Goal: Information Seeking & Learning: Find specific page/section

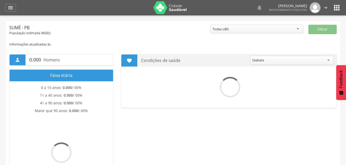
click at [10, 8] on icon "" at bounding box center [10, 8] width 6 height 6
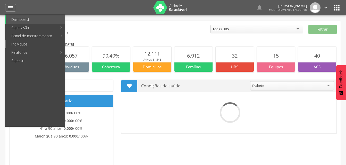
click at [18, 45] on link "Indivíduos" at bounding box center [35, 44] width 59 height 8
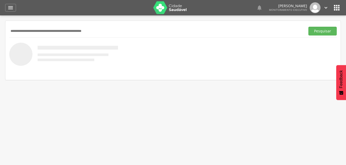
click at [23, 32] on input "text" at bounding box center [156, 31] width 294 height 9
type input "**********"
drag, startPoint x: 325, startPoint y: 32, endPoint x: 263, endPoint y: 36, distance: 62.7
click at [325, 33] on button "Pesquisar" at bounding box center [322, 31] width 28 height 9
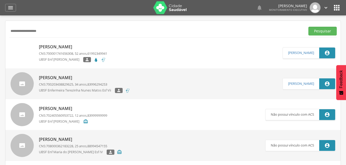
click at [63, 47] on p "[PERSON_NAME]" at bounding box center [73, 47] width 68 height 6
type input "**********"
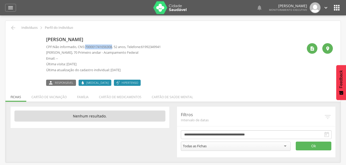
drag, startPoint x: 87, startPoint y: 45, endPoint x: 116, endPoint y: 46, distance: 28.9
click at [116, 46] on p "CPF: Não informado , CNS: [PHONE_NUMBER] , 52 anos, Telefone: [PHONE_NUMBER]" at bounding box center [103, 47] width 115 height 5
copy span "700001741656308"
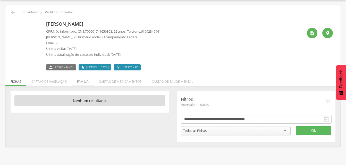
click at [80, 82] on li "Família" at bounding box center [83, 80] width 22 height 12
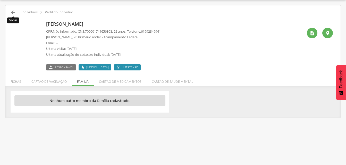
click at [14, 13] on icon "" at bounding box center [13, 12] width 6 height 6
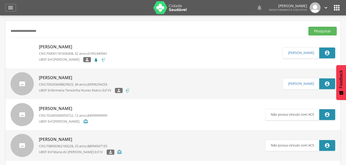
click at [48, 37] on div "**********" at bounding box center [172, 31] width 327 height 13
click at [43, 31] on input "**********" at bounding box center [156, 31] width 294 height 9
type input "*"
click at [318, 27] on button "Pesquisar" at bounding box center [322, 31] width 28 height 9
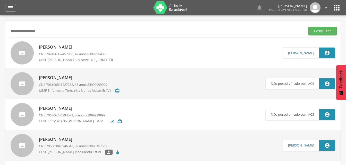
click at [72, 46] on p "[PERSON_NAME]" at bounding box center [78, 47] width 78 height 6
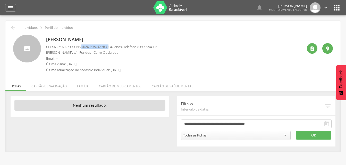
drag, startPoint x: 84, startPoint y: 46, endPoint x: 113, endPoint y: 46, distance: 28.8
click at [113, 46] on p "CPF: 07271602739 , CNS: [PHONE_NUMBER] , 47 anos, Telefone: [PHONE_NUMBER]" at bounding box center [101, 47] width 111 height 5
drag, startPoint x: 113, startPoint y: 46, endPoint x: 107, endPoint y: 47, distance: 6.1
copy p "702406357457830"
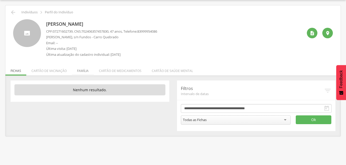
click at [86, 72] on li "Família" at bounding box center [83, 70] width 22 height 12
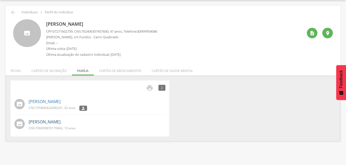
click at [54, 124] on link "[PERSON_NAME]" at bounding box center [45, 122] width 32 height 6
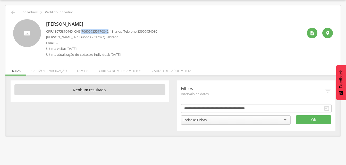
drag, startPoint x: 84, startPoint y: 30, endPoint x: 113, endPoint y: 30, distance: 28.8
click at [113, 30] on p "CPF: 13675810445 , CNS: [PHONE_NUMBER] , 13 anos, Telefone: [PHONE_NUMBER]" at bounding box center [101, 31] width 111 height 5
copy p "706009855170842"
click at [83, 70] on li "Família" at bounding box center [83, 70] width 22 height 12
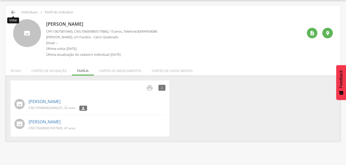
click at [15, 13] on icon "" at bounding box center [13, 12] width 6 height 6
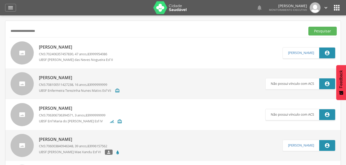
click at [52, 32] on input "**********" at bounding box center [156, 31] width 294 height 9
type input "*"
click at [316, 31] on button "Pesquisar" at bounding box center [322, 31] width 28 height 9
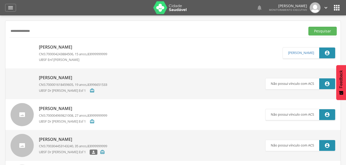
click at [43, 32] on input "**********" at bounding box center [156, 31] width 294 height 9
type input "*"
click at [18, 31] on input "text" at bounding box center [156, 31] width 294 height 9
click at [318, 30] on button "Pesquisar" at bounding box center [322, 31] width 28 height 9
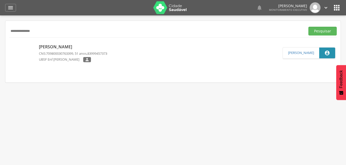
click at [55, 48] on p "[PERSON_NAME]" at bounding box center [73, 47] width 68 height 6
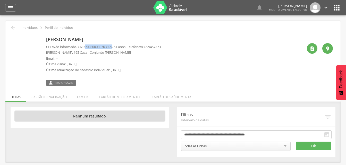
drag, startPoint x: 87, startPoint y: 46, endPoint x: 116, endPoint y: 47, distance: 28.6
click at [116, 47] on p "CPF: Não informado , CNS: [PHONE_NUMBER] , 51 anos, Telefone: [PHONE_NUMBER]" at bounding box center [103, 47] width 115 height 5
drag, startPoint x: 116, startPoint y: 47, endPoint x: 113, endPoint y: 47, distance: 2.8
copy span "709800030763399"
click at [81, 98] on li "Família" at bounding box center [83, 96] width 22 height 12
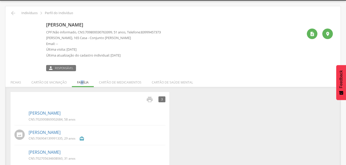
scroll to position [22, 0]
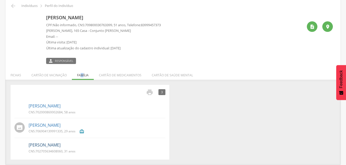
click at [52, 145] on link "[PERSON_NAME]" at bounding box center [45, 145] width 32 height 6
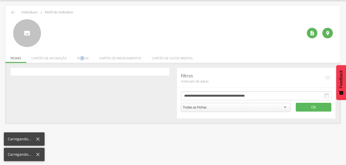
scroll to position [15, 0]
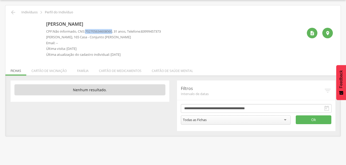
drag, startPoint x: 87, startPoint y: 31, endPoint x: 116, endPoint y: 33, distance: 29.7
click at [116, 33] on p "CPF: Não informado , CNS: [PHONE_NUMBER] , 31 anos, Telefone: [PHONE_NUMBER]" at bounding box center [103, 31] width 115 height 5
drag, startPoint x: 116, startPoint y: 33, endPoint x: 111, endPoint y: 31, distance: 6.2
copy p "702705634608060"
click at [80, 72] on li "Família" at bounding box center [83, 70] width 22 height 12
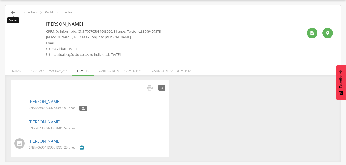
click at [12, 12] on icon "" at bounding box center [13, 12] width 6 height 6
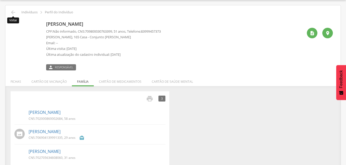
click at [11, 13] on icon "" at bounding box center [13, 12] width 6 height 6
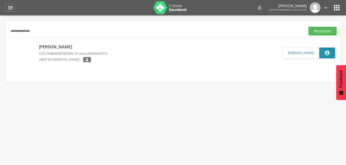
click at [46, 30] on input "**********" at bounding box center [156, 31] width 294 height 9
type input "*"
click at [312, 31] on button "Pesquisar" at bounding box center [322, 31] width 28 height 9
click at [71, 50] on p "[PERSON_NAME]" at bounding box center [73, 47] width 68 height 6
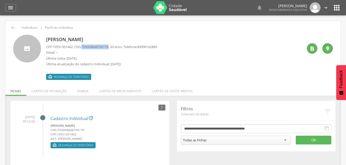
drag, startPoint x: 84, startPoint y: 46, endPoint x: 113, endPoint y: 46, distance: 28.9
click at [113, 46] on p "CPF: 10551351462 , CNS: [PHONE_NUMBER] , 33 anos, Telefone: [PHONE_NUMBER]" at bounding box center [101, 47] width 111 height 5
drag, startPoint x: 113, startPoint y: 46, endPoint x: 108, endPoint y: 48, distance: 5.4
copy p "703008848706176"
click at [14, 28] on icon "" at bounding box center [13, 28] width 6 height 6
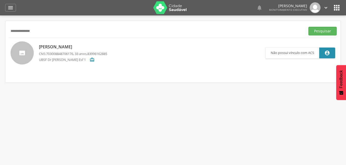
click at [51, 32] on input "**********" at bounding box center [156, 31] width 294 height 9
type input "*"
click at [317, 31] on button "Pesquisar" at bounding box center [322, 31] width 28 height 9
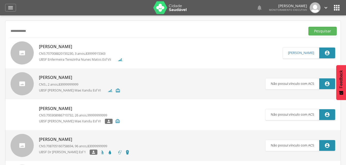
click at [33, 29] on input "**********" at bounding box center [156, 31] width 294 height 9
click at [319, 28] on button "Pesquisar" at bounding box center [322, 31] width 28 height 9
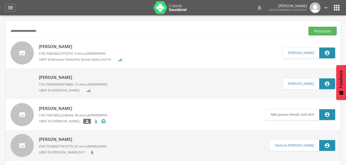
click at [78, 80] on p "[PERSON_NAME]" at bounding box center [73, 78] width 68 height 6
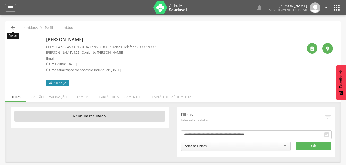
click at [12, 27] on icon "" at bounding box center [13, 28] width 6 height 6
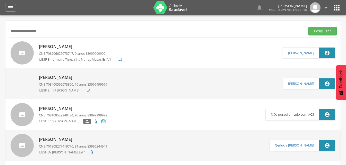
click at [50, 31] on input "**********" at bounding box center [156, 31] width 294 height 9
type input "*"
click at [313, 30] on button "Pesquisar" at bounding box center [322, 31] width 28 height 9
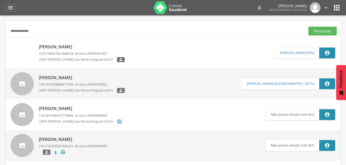
click at [81, 48] on p "[PERSON_NAME]" at bounding box center [82, 47] width 86 height 6
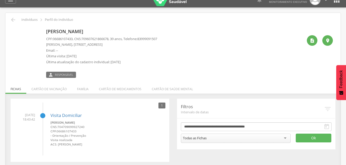
scroll to position [15, 0]
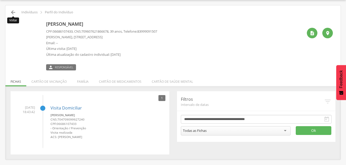
click at [13, 12] on icon "" at bounding box center [13, 12] width 6 height 6
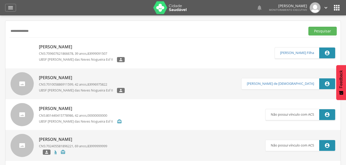
click at [70, 48] on p "[PERSON_NAME]" at bounding box center [82, 47] width 86 height 6
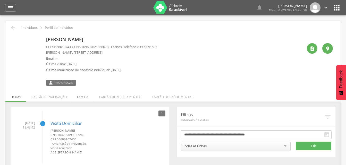
click at [82, 97] on li "Família" at bounding box center [83, 96] width 22 height 12
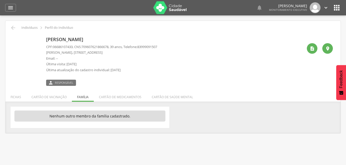
click at [81, 98] on ul "Fichas Cartão de vacinação Família Cartão de medicamentos Cartão de saúde mental" at bounding box center [172, 97] width 335 height 4
click at [14, 28] on icon "" at bounding box center [13, 28] width 6 height 6
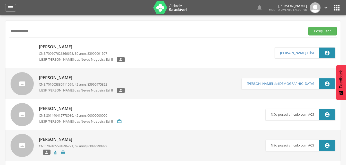
drag, startPoint x: 14, startPoint y: 28, endPoint x: 80, endPoint y: 33, distance: 66.7
click at [80, 33] on input "**********" at bounding box center [156, 31] width 294 height 9
click at [45, 32] on input "**********" at bounding box center [156, 31] width 294 height 9
type input "*"
click at [321, 33] on button "Pesquisar" at bounding box center [322, 31] width 28 height 9
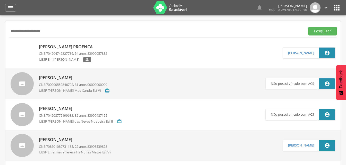
click at [76, 47] on p "[PERSON_NAME] Proenca" at bounding box center [73, 47] width 68 height 6
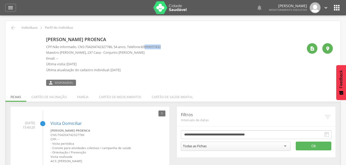
drag, startPoint x: 151, startPoint y: 47, endPoint x: 168, endPoint y: 46, distance: 17.3
click at [168, 46] on div "[PERSON_NAME] Proenca CPF: Não informado , CNS: [PHONE_NUMBER] , 54 anos, Telef…" at bounding box center [174, 60] width 257 height 51
drag, startPoint x: 168, startPoint y: 46, endPoint x: 164, endPoint y: 46, distance: 4.6
copy span "999057832"
click at [13, 27] on icon "" at bounding box center [13, 28] width 6 height 6
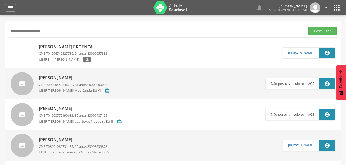
click at [58, 33] on input "**********" at bounding box center [156, 31] width 294 height 9
type input "*"
click at [322, 32] on button "Pesquisar" at bounding box center [322, 31] width 28 height 9
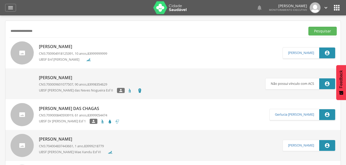
click at [50, 32] on input "**********" at bounding box center [156, 31] width 294 height 9
type input "*"
click at [313, 32] on button "Pesquisar" at bounding box center [322, 31] width 28 height 9
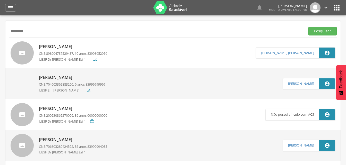
click at [33, 34] on input "**********" at bounding box center [156, 31] width 294 height 9
type input "*"
click at [324, 31] on button "Pesquisar" at bounding box center [322, 31] width 28 height 9
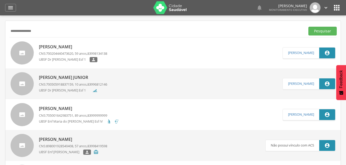
scroll to position [26, 0]
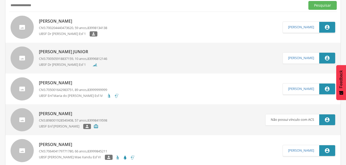
click at [71, 83] on p "[PERSON_NAME]" at bounding box center [79, 83] width 80 height 6
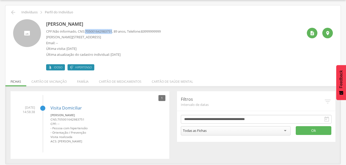
drag, startPoint x: 88, startPoint y: 30, endPoint x: 115, endPoint y: 32, distance: 27.9
click at [112, 32] on span "705001642983751" at bounding box center [98, 31] width 27 height 5
drag, startPoint x: 115, startPoint y: 32, endPoint x: 110, endPoint y: 31, distance: 5.7
copy span "705001642983751"
click at [84, 84] on li "Família" at bounding box center [83, 80] width 22 height 12
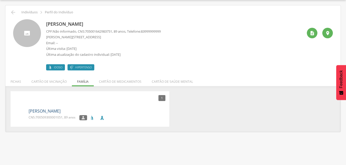
click at [48, 112] on link "[PERSON_NAME]" at bounding box center [45, 111] width 32 height 6
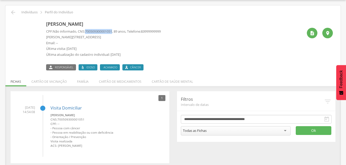
drag, startPoint x: 87, startPoint y: 31, endPoint x: 115, endPoint y: 31, distance: 28.6
click at [115, 31] on p "CPF: Não informado , CNS: [PHONE_NUMBER] , 89 anos, Telefone: [PHONE_NUMBER]" at bounding box center [103, 31] width 115 height 5
drag, startPoint x: 115, startPoint y: 31, endPoint x: 109, endPoint y: 32, distance: 6.8
copy p "700509300001051"
click at [11, 11] on icon "" at bounding box center [13, 12] width 6 height 6
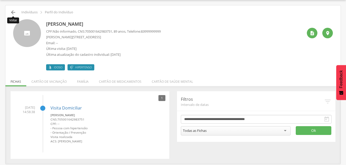
click at [14, 14] on icon "" at bounding box center [13, 12] width 6 height 6
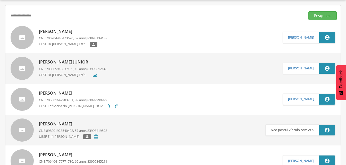
click at [44, 14] on input "**********" at bounding box center [156, 15] width 294 height 9
click at [23, 15] on input "**********" at bounding box center [156, 15] width 294 height 9
drag, startPoint x: 316, startPoint y: 16, endPoint x: 288, endPoint y: 27, distance: 29.9
click at [314, 18] on button "Pesquisar" at bounding box center [322, 15] width 28 height 9
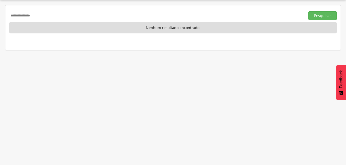
click at [43, 17] on input "**********" at bounding box center [156, 15] width 294 height 9
type input "*"
click at [30, 16] on input "text" at bounding box center [156, 15] width 294 height 9
click at [16, 15] on input "text" at bounding box center [156, 15] width 294 height 9
click at [14, 18] on input "text" at bounding box center [156, 15] width 294 height 9
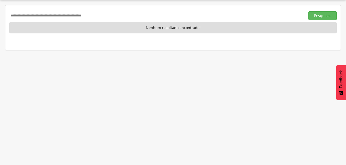
click at [20, 15] on input "text" at bounding box center [156, 15] width 294 height 9
drag, startPoint x: 317, startPoint y: 15, endPoint x: 308, endPoint y: 16, distance: 9.2
click at [317, 15] on button "Pesquisar" at bounding box center [322, 15] width 28 height 9
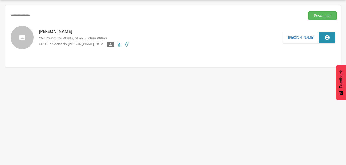
click at [59, 31] on p "[PERSON_NAME]" at bounding box center [84, 32] width 90 height 6
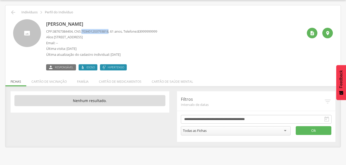
drag, startPoint x: 85, startPoint y: 31, endPoint x: 113, endPoint y: 32, distance: 27.6
click at [108, 32] on span "703401203793818" at bounding box center [94, 31] width 27 height 5
drag, startPoint x: 113, startPoint y: 32, endPoint x: 107, endPoint y: 32, distance: 5.9
copy span "703401203793818"
click at [80, 83] on li "Família" at bounding box center [83, 80] width 22 height 12
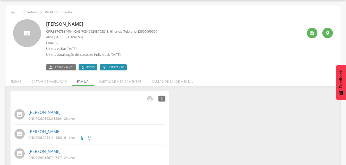
scroll to position [22, 0]
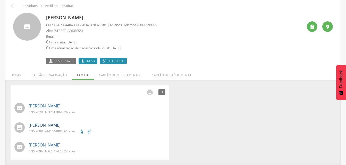
click at [48, 126] on link "[PERSON_NAME]" at bounding box center [45, 126] width 32 height 6
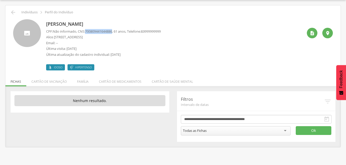
drag, startPoint x: 87, startPoint y: 30, endPoint x: 116, endPoint y: 32, distance: 29.4
click at [116, 32] on p "CPF: Não informado , CNS: [PHONE_NUMBER] , 61 anos, Telefone: [PHONE_NUMBER]" at bounding box center [103, 31] width 115 height 5
drag, startPoint x: 116, startPoint y: 32, endPoint x: 111, endPoint y: 31, distance: 5.1
click at [81, 83] on li "Família" at bounding box center [83, 80] width 22 height 12
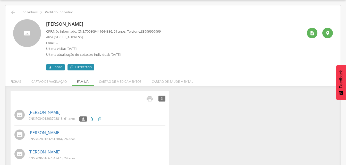
scroll to position [22, 0]
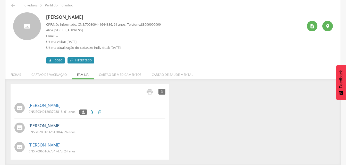
click at [50, 127] on link "[PERSON_NAME]" at bounding box center [45, 126] width 32 height 6
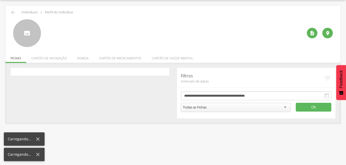
scroll to position [15, 0]
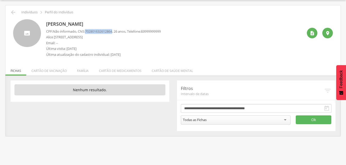
drag, startPoint x: 87, startPoint y: 31, endPoint x: 116, endPoint y: 32, distance: 29.6
click at [116, 32] on p "CPF: Não informado , CNS: [PHONE_NUMBER] , 26 anos, Telefone: [PHONE_NUMBER]" at bounding box center [103, 31] width 115 height 5
drag, startPoint x: 116, startPoint y: 32, endPoint x: 110, endPoint y: 32, distance: 6.4
click at [80, 72] on li "Família" at bounding box center [83, 70] width 22 height 12
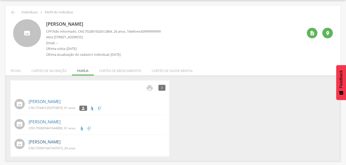
click at [47, 141] on link "[PERSON_NAME]" at bounding box center [45, 142] width 32 height 6
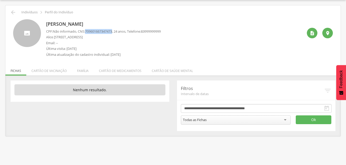
drag, startPoint x: 87, startPoint y: 31, endPoint x: 115, endPoint y: 30, distance: 28.8
click at [115, 30] on p "CPF: Não informado , CNS: [PHONE_NUMBER] , 24 anos, Telefone: [PHONE_NUMBER]" at bounding box center [103, 31] width 115 height 5
drag, startPoint x: 115, startPoint y: 30, endPoint x: 111, endPoint y: 30, distance: 4.4
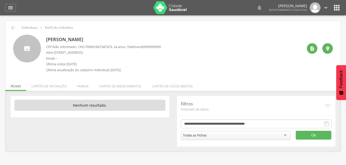
click at [16, 27] on div " Indivíduos  Perfil do Indivíduo" at bounding box center [172, 28] width 327 height 6
click at [13, 29] on icon "" at bounding box center [13, 28] width 6 height 6
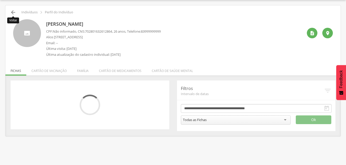
click at [12, 12] on icon "" at bounding box center [13, 12] width 6 height 6
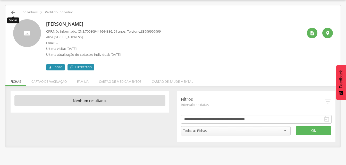
click at [14, 11] on icon "" at bounding box center [13, 12] width 6 height 6
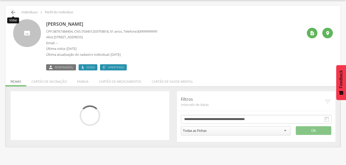
click at [14, 11] on icon "" at bounding box center [13, 12] width 6 height 6
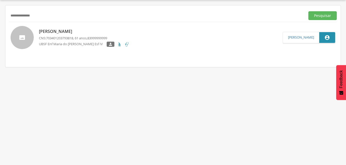
click at [14, 11] on input "**********" at bounding box center [156, 15] width 294 height 9
click at [42, 19] on input "**********" at bounding box center [156, 15] width 294 height 9
click at [26, 15] on input "**********" at bounding box center [156, 15] width 294 height 9
drag, startPoint x: 324, startPoint y: 16, endPoint x: 233, endPoint y: 32, distance: 92.1
click at [324, 16] on button "Pesquisar" at bounding box center [322, 15] width 28 height 9
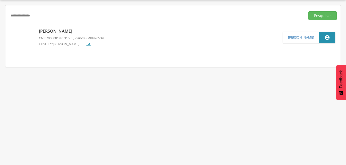
click at [71, 30] on p "[PERSON_NAME]" at bounding box center [72, 31] width 66 height 6
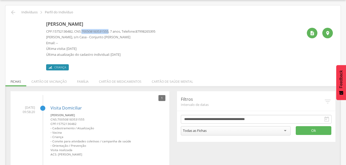
drag, startPoint x: 85, startPoint y: 31, endPoint x: 114, endPoint y: 32, distance: 28.9
click at [114, 32] on p "CPF: 15752136482 , CNS: [PHONE_NUMBER] , 7 anos, Telefone: [PHONE_NUMBER]" at bounding box center [100, 31] width 109 height 5
drag, startPoint x: 114, startPoint y: 32, endPoint x: 111, endPoint y: 32, distance: 2.8
click at [83, 83] on li "Família" at bounding box center [83, 80] width 22 height 12
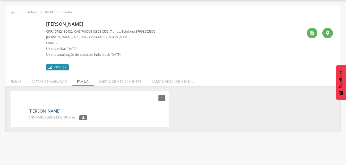
click at [61, 111] on link "[PERSON_NAME]" at bounding box center [45, 111] width 32 height 6
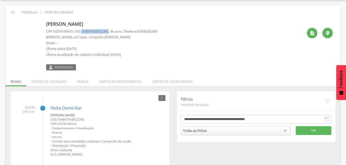
drag, startPoint x: 83, startPoint y: 31, endPoint x: 113, endPoint y: 31, distance: 29.4
click at [113, 31] on p "CPF: 10576109410 , CNS: [PHONE_NUMBER] , 36 anos, Telefone: [PHONE_NUMBER]" at bounding box center [101, 31] width 111 height 5
drag, startPoint x: 113, startPoint y: 31, endPoint x: 105, endPoint y: 33, distance: 7.9
click at [81, 83] on li "Família" at bounding box center [83, 80] width 22 height 12
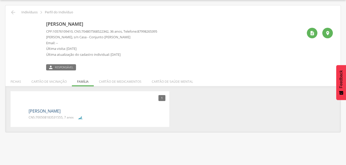
click at [50, 111] on link "[PERSON_NAME]" at bounding box center [45, 111] width 32 height 6
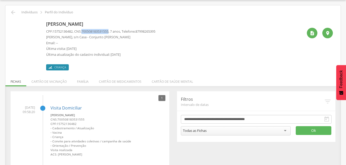
drag, startPoint x: 85, startPoint y: 31, endPoint x: 113, endPoint y: 31, distance: 28.1
click at [108, 31] on span "700508183531555" at bounding box center [94, 31] width 27 height 5
drag, startPoint x: 113, startPoint y: 31, endPoint x: 105, endPoint y: 31, distance: 7.5
click at [14, 12] on icon "" at bounding box center [13, 12] width 6 height 6
click at [15, 12] on icon "" at bounding box center [13, 12] width 6 height 6
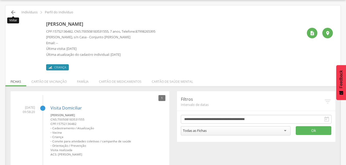
click at [15, 12] on icon "" at bounding box center [13, 12] width 6 height 6
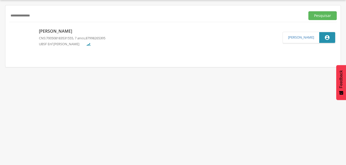
click at [44, 18] on input "**********" at bounding box center [156, 15] width 294 height 9
type input "*"
drag, startPoint x: 317, startPoint y: 15, endPoint x: 306, endPoint y: 18, distance: 10.9
click at [317, 16] on button "Pesquisar" at bounding box center [322, 15] width 28 height 9
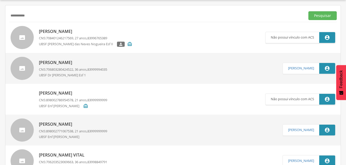
click at [65, 30] on p "[PERSON_NAME]" at bounding box center [85, 32] width 93 height 6
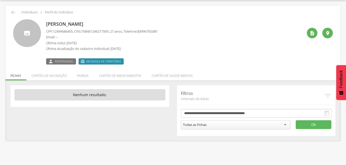
click at [62, 24] on p "[PERSON_NAME]" at bounding box center [101, 24] width 111 height 7
click at [74, 24] on p "[PERSON_NAME]" at bounding box center [101, 24] width 111 height 7
click at [12, 12] on icon "" at bounding box center [13, 12] width 6 height 6
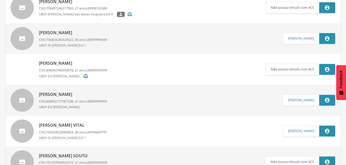
scroll to position [15, 0]
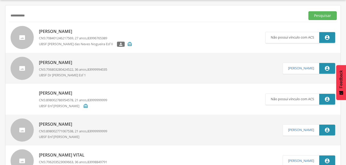
click at [63, 31] on p "[PERSON_NAME]" at bounding box center [85, 32] width 93 height 6
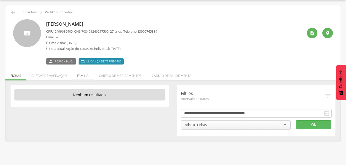
click at [78, 77] on li "Família" at bounding box center [83, 75] width 22 height 12
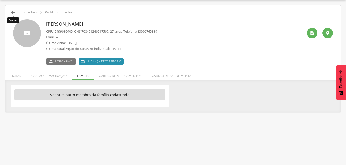
click at [12, 11] on icon "" at bounding box center [13, 12] width 6 height 6
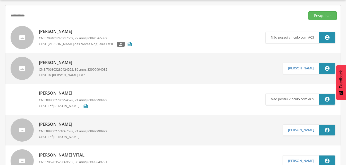
click at [34, 16] on input "**********" at bounding box center [156, 15] width 294 height 9
type input "*"
click at [313, 17] on button "Pesquisar" at bounding box center [322, 15] width 28 height 9
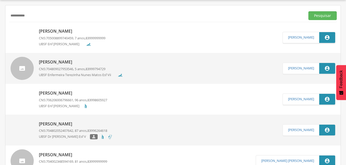
click at [72, 33] on p "[PERSON_NAME]" at bounding box center [72, 31] width 66 height 6
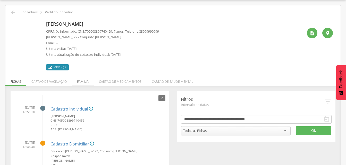
click at [78, 83] on li "Família" at bounding box center [83, 80] width 22 height 12
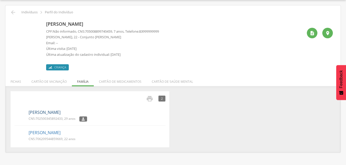
click at [54, 113] on link "[PERSON_NAME]" at bounding box center [45, 113] width 32 height 6
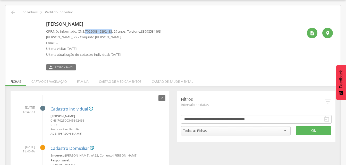
drag, startPoint x: 87, startPoint y: 31, endPoint x: 116, endPoint y: 33, distance: 28.9
click at [116, 33] on p "CPF: Não informado , CNS: [PHONE_NUMBER] , 29 anos, Telefone: [PHONE_NUMBER]" at bounding box center [103, 31] width 115 height 5
drag, startPoint x: 116, startPoint y: 33, endPoint x: 110, endPoint y: 32, distance: 6.0
click at [84, 81] on li "Família" at bounding box center [83, 80] width 22 height 12
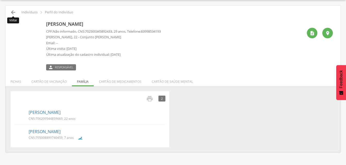
click at [14, 13] on icon "" at bounding box center [13, 12] width 6 height 6
click at [12, 11] on icon "" at bounding box center [13, 12] width 6 height 6
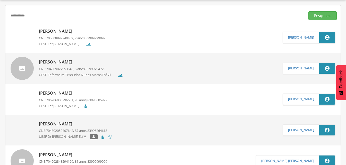
click at [38, 16] on input "**********" at bounding box center [156, 15] width 294 height 9
type input "*"
click at [320, 17] on button "Pesquisar" at bounding box center [322, 15] width 28 height 9
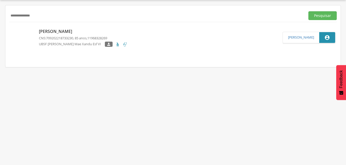
click at [55, 34] on p "[PERSON_NAME]" at bounding box center [83, 32] width 89 height 6
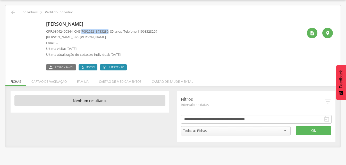
drag, startPoint x: 84, startPoint y: 30, endPoint x: 113, endPoint y: 31, distance: 28.8
click at [113, 31] on p "CPF: 68942460844 , CNS: [PHONE_NUMBER] , 85 anos, Telefone: [PHONE_NUMBER]" at bounding box center [101, 31] width 111 height 5
drag, startPoint x: 113, startPoint y: 31, endPoint x: 106, endPoint y: 31, distance: 7.2
click at [14, 14] on icon "" at bounding box center [13, 12] width 6 height 6
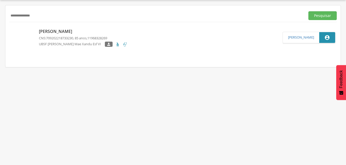
click at [51, 17] on input "**********" at bounding box center [156, 15] width 294 height 9
type input "*"
click at [74, 32] on p "[PERSON_NAME]" at bounding box center [83, 32] width 89 height 6
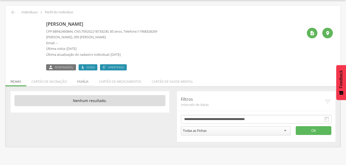
click at [86, 83] on li "Família" at bounding box center [83, 80] width 22 height 12
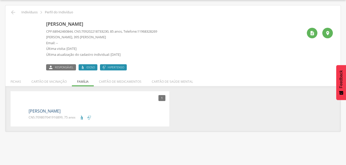
click at [59, 112] on link "[PERSON_NAME]" at bounding box center [45, 111] width 32 height 6
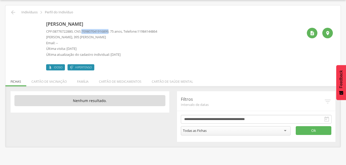
drag, startPoint x: 84, startPoint y: 31, endPoint x: 113, endPoint y: 29, distance: 29.4
click at [113, 29] on p "CPF: 08776722880 , CNS: [PHONE_NUMBER] , 75 anos, Telefone: [PHONE_NUMBER]" at bounding box center [101, 31] width 111 height 5
drag, startPoint x: 113, startPoint y: 29, endPoint x: 107, endPoint y: 30, distance: 6.2
click at [12, 12] on icon "" at bounding box center [13, 12] width 6 height 6
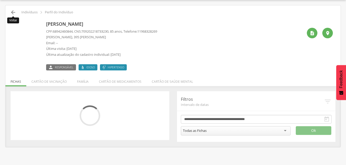
click at [14, 12] on icon "" at bounding box center [13, 12] width 6 height 6
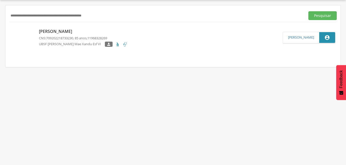
click at [28, 14] on input "text" at bounding box center [156, 15] width 294 height 9
click at [323, 18] on button "Pesquisar" at bounding box center [322, 15] width 28 height 9
click at [78, 33] on p "[PERSON_NAME]" at bounding box center [80, 32] width 83 height 6
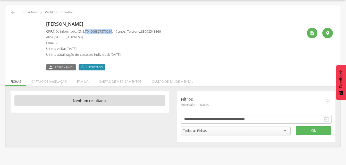
drag, startPoint x: 86, startPoint y: 31, endPoint x: 116, endPoint y: 32, distance: 29.9
click at [116, 32] on p "CPF: Não informado , CNS: [PHONE_NUMBER] , 49 anos, Telefone: [PHONE_NUMBER]" at bounding box center [103, 31] width 115 height 5
drag, startPoint x: 116, startPoint y: 32, endPoint x: 104, endPoint y: 31, distance: 12.4
click at [83, 82] on li "Família" at bounding box center [83, 80] width 22 height 12
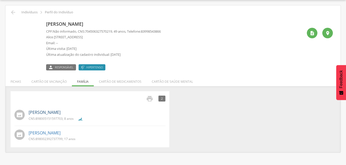
click at [46, 113] on link "[PERSON_NAME]" at bounding box center [45, 113] width 32 height 6
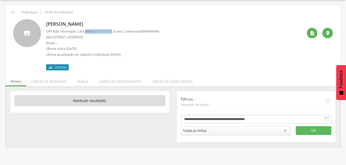
drag, startPoint x: 87, startPoint y: 31, endPoint x: 116, endPoint y: 33, distance: 29.0
click at [116, 33] on p "CPF: Não informado , CNS: [PHONE_NUMBER] , 8 anos, Telefone: [PHONE_NUMBER]" at bounding box center [102, 31] width 113 height 5
drag, startPoint x: 116, startPoint y: 33, endPoint x: 107, endPoint y: 31, distance: 9.2
click at [85, 82] on li "Família" at bounding box center [83, 80] width 22 height 12
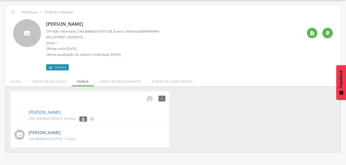
click at [49, 133] on link "[PERSON_NAME]" at bounding box center [45, 133] width 32 height 6
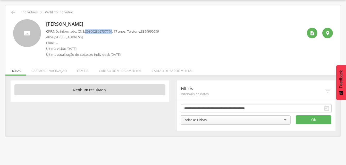
drag, startPoint x: 87, startPoint y: 31, endPoint x: 116, endPoint y: 32, distance: 29.1
click at [116, 32] on p "CPF: Não informado , CNS: [PHONE_NUMBER] , 17 anos, Telefone: [PHONE_NUMBER]" at bounding box center [102, 31] width 113 height 5
drag, startPoint x: 116, startPoint y: 32, endPoint x: 112, endPoint y: 31, distance: 4.4
click at [11, 12] on icon "" at bounding box center [13, 12] width 6 height 6
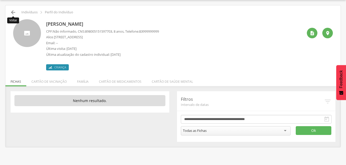
click at [12, 11] on icon "" at bounding box center [13, 12] width 6 height 6
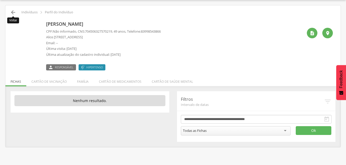
click at [13, 11] on icon "" at bounding box center [13, 12] width 6 height 6
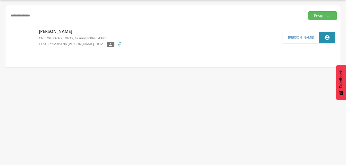
click at [47, 20] on input "**********" at bounding box center [156, 15] width 294 height 9
type input "*"
drag, startPoint x: 318, startPoint y: 12, endPoint x: 156, endPoint y: 59, distance: 168.2
click at [318, 13] on button "Pesquisar" at bounding box center [322, 15] width 28 height 9
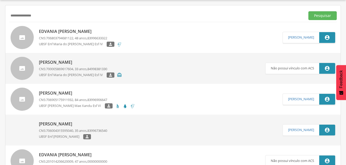
click at [75, 32] on p "Edvania [PERSON_NAME]" at bounding box center [80, 32] width 83 height 6
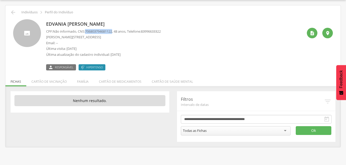
drag, startPoint x: 87, startPoint y: 30, endPoint x: 116, endPoint y: 33, distance: 29.0
click at [116, 33] on p "CPF: Não informado , CNS: [PHONE_NUMBER] , 48 anos, Telefone: [PHONE_NUMBER]" at bounding box center [103, 31] width 115 height 5
drag, startPoint x: 116, startPoint y: 33, endPoint x: 112, endPoint y: 32, distance: 4.7
click at [15, 12] on icon "" at bounding box center [13, 12] width 6 height 6
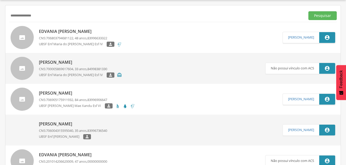
click at [47, 15] on input "**********" at bounding box center [156, 15] width 294 height 9
type input "*"
click at [320, 13] on button "Pesquisar" at bounding box center [322, 15] width 28 height 9
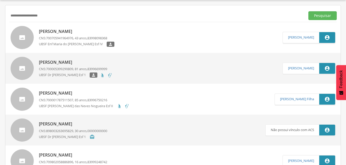
click at [61, 33] on p "[PERSON_NAME]" at bounding box center [76, 32] width 75 height 6
click at [57, 33] on p "[PERSON_NAME]" at bounding box center [76, 32] width 75 height 6
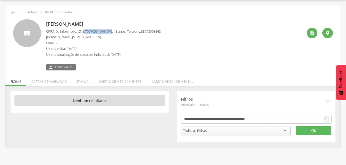
drag, startPoint x: 86, startPoint y: 30, endPoint x: 116, endPoint y: 32, distance: 29.7
click at [116, 32] on p "CPF: Não informado , CNS: [PHONE_NUMBER] , 43 anos, Telefone: [PHONE_NUMBER]" at bounding box center [103, 31] width 115 height 5
drag, startPoint x: 116, startPoint y: 32, endPoint x: 112, endPoint y: 31, distance: 4.3
click at [84, 82] on li "Família" at bounding box center [83, 80] width 22 height 12
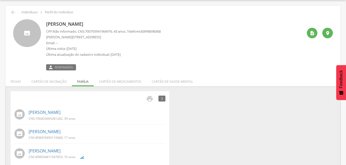
scroll to position [22, 0]
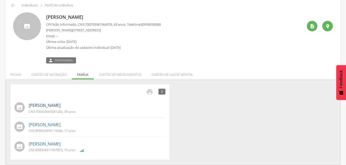
click at [50, 106] on link "[PERSON_NAME]" at bounding box center [45, 106] width 32 height 6
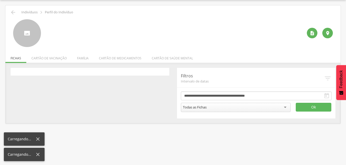
scroll to position [15, 0]
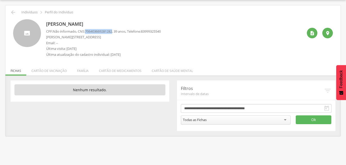
drag, startPoint x: 87, startPoint y: 31, endPoint x: 116, endPoint y: 32, distance: 29.1
click at [116, 32] on p "CPF: Não informado , CNS: [PHONE_NUMBER] , 39 anos, Telefone: [PHONE_NUMBER]" at bounding box center [103, 31] width 115 height 5
drag, startPoint x: 116, startPoint y: 32, endPoint x: 112, endPoint y: 31, distance: 3.9
click at [79, 73] on li "Família" at bounding box center [83, 70] width 22 height 12
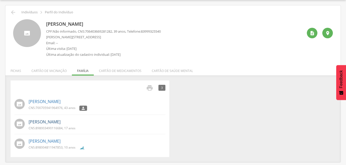
click at [50, 123] on link "[PERSON_NAME]" at bounding box center [45, 122] width 32 height 6
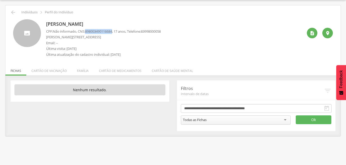
drag, startPoint x: 87, startPoint y: 32, endPoint x: 115, endPoint y: 31, distance: 28.3
click at [115, 31] on p "CPF: Não informado , CNS: [PHONE_NUMBER] , 17 anos, Telefone: [PHONE_NUMBER]" at bounding box center [103, 31] width 115 height 5
drag, startPoint x: 115, startPoint y: 31, endPoint x: 111, endPoint y: 31, distance: 4.6
click at [85, 70] on li "Família" at bounding box center [83, 70] width 22 height 12
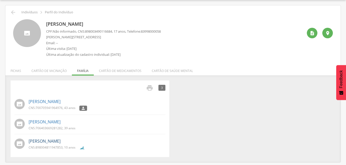
click at [45, 142] on link "[PERSON_NAME]" at bounding box center [45, 142] width 32 height 6
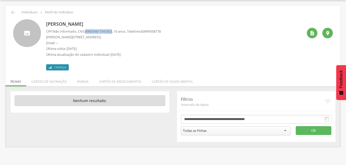
drag, startPoint x: 87, startPoint y: 31, endPoint x: 115, endPoint y: 33, distance: 28.9
click at [115, 33] on p "CPF: Não informado , CNS: [PHONE_NUMBER] , 10 anos, Telefone: [PHONE_NUMBER]" at bounding box center [103, 31] width 115 height 5
drag, startPoint x: 115, startPoint y: 33, endPoint x: 109, endPoint y: 33, distance: 6.7
click at [79, 81] on li "Família" at bounding box center [83, 80] width 22 height 12
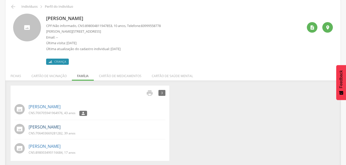
scroll to position [22, 0]
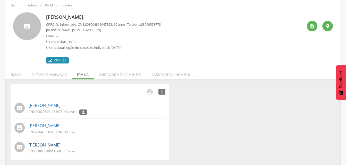
click at [40, 146] on link "[PERSON_NAME]" at bounding box center [45, 145] width 32 height 6
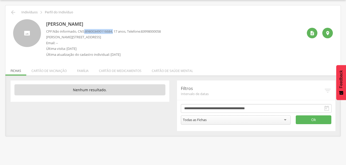
drag, startPoint x: 86, startPoint y: 31, endPoint x: 117, endPoint y: 32, distance: 30.9
click at [117, 32] on p "CPF: Não informado , CNS: [PHONE_NUMBER] , 17 anos, Telefone: [PHONE_NUMBER]" at bounding box center [103, 31] width 115 height 5
drag, startPoint x: 117, startPoint y: 32, endPoint x: 110, endPoint y: 32, distance: 6.2
click at [13, 14] on icon "" at bounding box center [13, 12] width 6 height 6
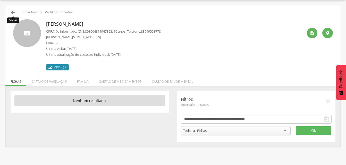
click at [13, 13] on icon "" at bounding box center [13, 12] width 6 height 6
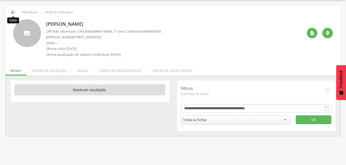
click at [13, 12] on icon "" at bounding box center [13, 12] width 6 height 6
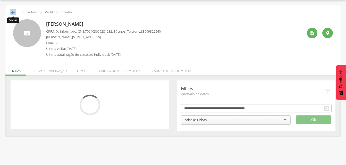
click at [13, 12] on icon "" at bounding box center [13, 12] width 6 height 6
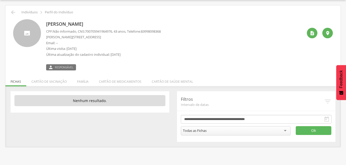
click at [90, 13] on div " Indivíduos  Perfil do Indivíduo" at bounding box center [172, 12] width 327 height 6
click at [15, 13] on icon "" at bounding box center [13, 12] width 6 height 6
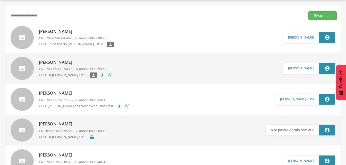
click at [48, 18] on input "**********" at bounding box center [156, 15] width 294 height 9
type input "*"
click at [321, 15] on button "Pesquisar" at bounding box center [322, 15] width 28 height 9
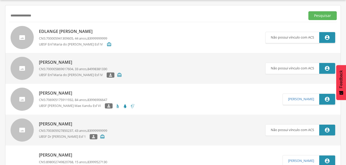
click at [81, 32] on p "Edlange [PERSON_NAME]" at bounding box center [75, 32] width 73 height 6
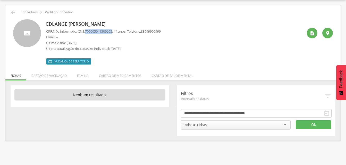
drag, startPoint x: 87, startPoint y: 32, endPoint x: 115, endPoint y: 31, distance: 28.9
click at [115, 31] on p "CPF: Não informado , CNS: [PHONE_NUMBER] , 44 anos, Telefone: [PHONE_NUMBER]" at bounding box center [103, 31] width 115 height 5
drag, startPoint x: 115, startPoint y: 31, endPoint x: 111, endPoint y: 31, distance: 4.4
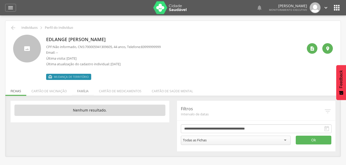
click at [86, 91] on li "Família" at bounding box center [83, 90] width 22 height 12
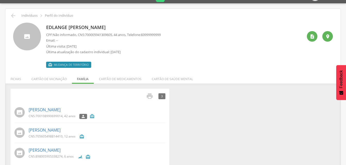
scroll to position [19, 0]
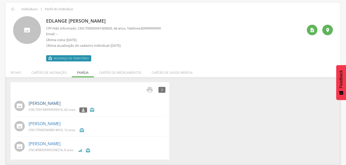
click at [43, 103] on link "[PERSON_NAME]" at bounding box center [45, 104] width 32 height 6
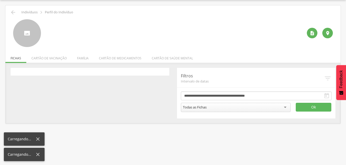
scroll to position [15, 0]
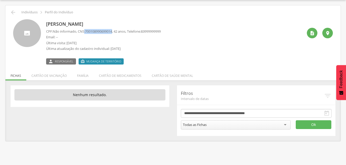
drag, startPoint x: 86, startPoint y: 31, endPoint x: 116, endPoint y: 32, distance: 30.4
click at [116, 32] on p "CPF: Não informado , CNS: [PHONE_NUMBER] , 42 anos, Telefone: [PHONE_NUMBER]" at bounding box center [103, 31] width 115 height 5
drag, startPoint x: 116, startPoint y: 32, endPoint x: 107, endPoint y: 31, distance: 9.7
click at [80, 76] on li "Família" at bounding box center [83, 75] width 22 height 12
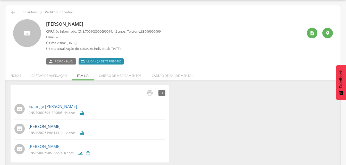
click at [48, 127] on link "[PERSON_NAME]" at bounding box center [45, 127] width 32 height 6
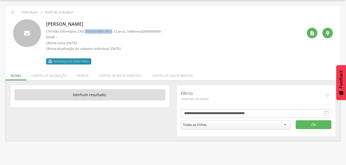
drag, startPoint x: 88, startPoint y: 31, endPoint x: 115, endPoint y: 31, distance: 27.6
click at [115, 31] on p "CPF: Não informado , CNS: [PHONE_NUMBER] , 12 anos, Telefone: [PHONE_NUMBER]" at bounding box center [103, 31] width 115 height 5
drag, startPoint x: 115, startPoint y: 31, endPoint x: 111, endPoint y: 32, distance: 4.2
click at [80, 76] on li "Família" at bounding box center [83, 75] width 22 height 12
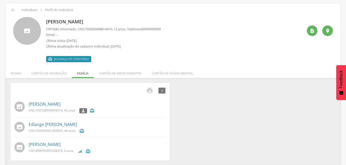
scroll to position [19, 0]
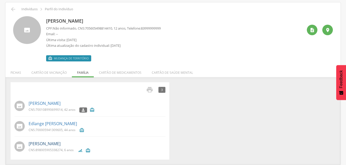
click at [45, 144] on link "[PERSON_NAME]" at bounding box center [45, 144] width 32 height 6
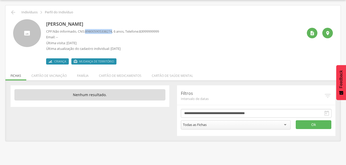
drag, startPoint x: 86, startPoint y: 30, endPoint x: 116, endPoint y: 30, distance: 29.6
click at [116, 30] on p "CPF: Não informado , CNS: [PHONE_NUMBER] , 6 anos, Telefone: [PHONE_NUMBER]" at bounding box center [102, 31] width 113 height 5
drag, startPoint x: 116, startPoint y: 30, endPoint x: 111, endPoint y: 31, distance: 4.9
click at [81, 76] on li "Família" at bounding box center [83, 75] width 22 height 12
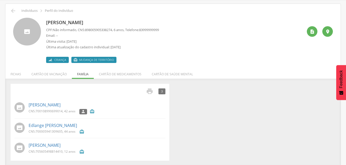
scroll to position [18, 0]
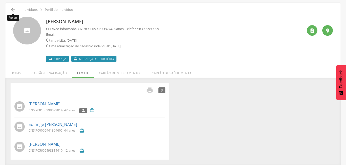
click at [10, 10] on icon "" at bounding box center [13, 10] width 6 height 6
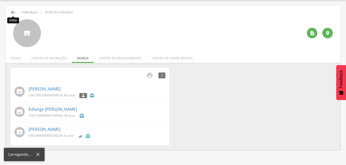
scroll to position [18, 0]
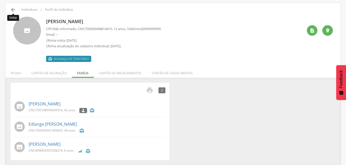
click at [14, 10] on icon "" at bounding box center [13, 10] width 6 height 6
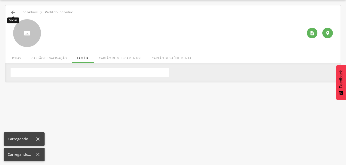
scroll to position [18, 0]
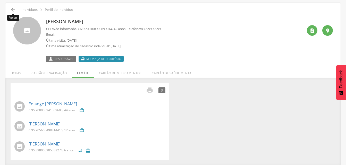
click at [12, 8] on icon "" at bounding box center [13, 10] width 6 height 6
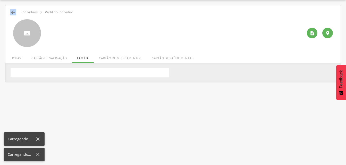
click at [12, 8] on div " Voltar Indivíduos  Perfil do Indivíduo   Fichas Cartão de vacinação Famíli…" at bounding box center [172, 43] width 335 height 77
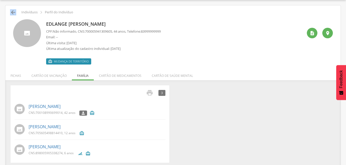
scroll to position [18, 0]
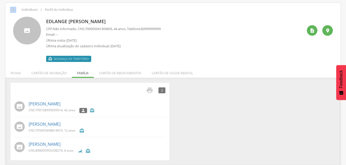
click at [13, 10] on icon "" at bounding box center [13, 10] width 6 height 6
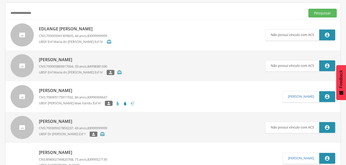
click at [38, 10] on input "**********" at bounding box center [156, 13] width 294 height 9
click at [15, 13] on input "**********" at bounding box center [156, 13] width 294 height 9
click at [316, 13] on button "Pesquisar" at bounding box center [322, 13] width 28 height 9
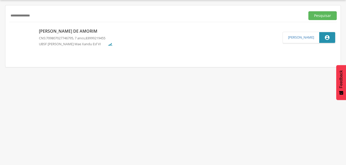
click at [52, 33] on p "[PERSON_NAME] de Amorim" at bounding box center [76, 31] width 74 height 6
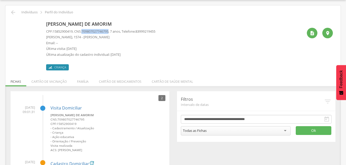
drag, startPoint x: 84, startPoint y: 30, endPoint x: 113, endPoint y: 30, distance: 28.8
click at [113, 30] on p "CPF: 15852900419 , CNS: [PHONE_NUMBER] , 7 anos, Telefone: [PHONE_NUMBER]" at bounding box center [100, 31] width 109 height 5
drag, startPoint x: 113, startPoint y: 30, endPoint x: 101, endPoint y: 31, distance: 11.4
click at [84, 82] on li "Família" at bounding box center [83, 80] width 22 height 12
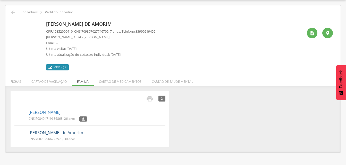
click at [44, 133] on link "[PERSON_NAME] de Amorim" at bounding box center [56, 133] width 55 height 6
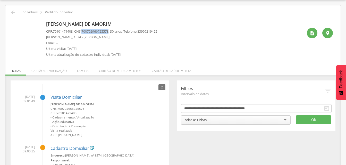
drag, startPoint x: 84, startPoint y: 30, endPoint x: 113, endPoint y: 32, distance: 28.9
click at [113, 32] on p "CPF: 70101471408 , CNS: [PHONE_NUMBER] , 30 anos, Telefone: [PHONE_NUMBER]" at bounding box center [101, 31] width 111 height 5
drag, startPoint x: 113, startPoint y: 32, endPoint x: 106, endPoint y: 33, distance: 7.0
click at [84, 70] on li "Família" at bounding box center [83, 70] width 22 height 12
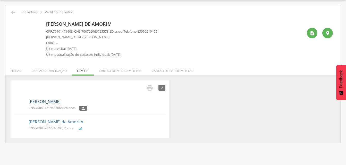
click at [57, 101] on link "[PERSON_NAME]" at bounding box center [45, 102] width 32 height 6
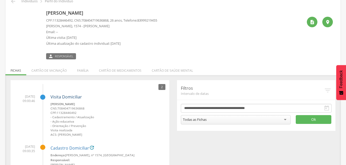
scroll to position [13, 0]
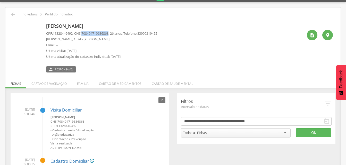
drag, startPoint x: 85, startPoint y: 33, endPoint x: 113, endPoint y: 35, distance: 28.1
click at [108, 35] on span "708404719636868" at bounding box center [94, 33] width 27 height 5
drag, startPoint x: 113, startPoint y: 35, endPoint x: 110, endPoint y: 35, distance: 2.8
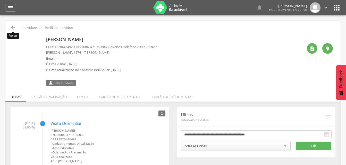
click at [15, 27] on icon "" at bounding box center [13, 28] width 6 height 6
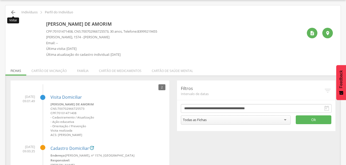
click at [14, 13] on icon "" at bounding box center [13, 12] width 6 height 6
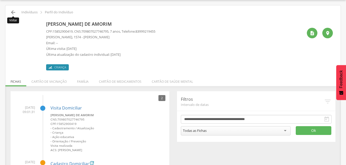
click at [13, 12] on icon "" at bounding box center [13, 12] width 6 height 6
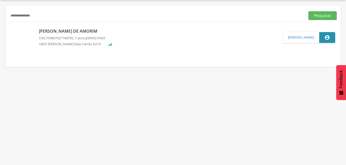
click at [44, 14] on input "**********" at bounding box center [156, 15] width 294 height 9
type input "*"
click at [23, 17] on input "text" at bounding box center [156, 15] width 294 height 9
click at [16, 14] on input "text" at bounding box center [156, 15] width 294 height 9
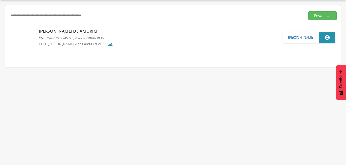
click at [17, 15] on input "text" at bounding box center [156, 15] width 294 height 9
click at [23, 17] on input "text" at bounding box center [156, 15] width 294 height 9
click at [314, 16] on button "Pesquisar" at bounding box center [322, 15] width 28 height 9
click at [69, 33] on p "[PERSON_NAME]" at bounding box center [73, 32] width 68 height 6
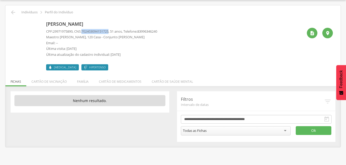
drag, startPoint x: 84, startPoint y: 30, endPoint x: 113, endPoint y: 30, distance: 28.8
click at [113, 30] on p "CPF: 29971975890 , CNS: [PHONE_NUMBER] , 51 anos, Telefone: [PHONE_NUMBER]" at bounding box center [101, 31] width 111 height 5
click at [83, 81] on li "Família" at bounding box center [83, 80] width 22 height 12
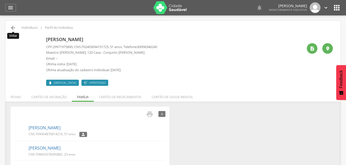
click at [15, 28] on icon "" at bounding box center [13, 28] width 6 height 6
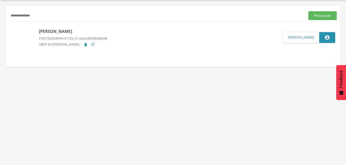
click at [44, 15] on input "**********" at bounding box center [156, 15] width 294 height 9
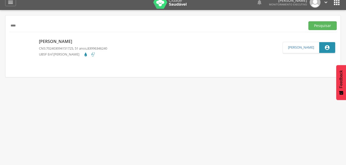
scroll to position [0, 0]
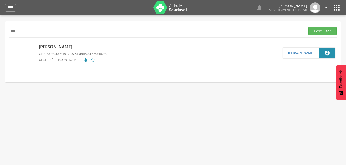
click at [25, 31] on input "****" at bounding box center [156, 31] width 294 height 9
type input "*"
click at [10, 31] on input "text" at bounding box center [156, 31] width 294 height 9
type input "**********"
drag, startPoint x: 317, startPoint y: 29, endPoint x: 294, endPoint y: 36, distance: 23.8
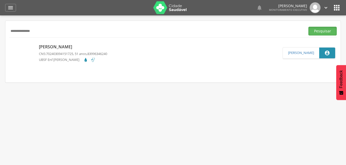
click at [317, 29] on button "Pesquisar" at bounding box center [322, 31] width 28 height 9
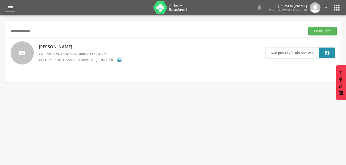
click at [59, 48] on p "[PERSON_NAME]" at bounding box center [80, 47] width 83 height 6
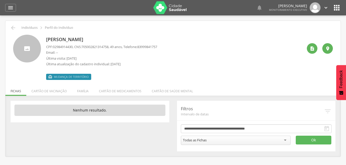
click at [85, 46] on span "705002821314758" at bounding box center [94, 47] width 27 height 5
click at [14, 27] on icon "" at bounding box center [13, 28] width 6 height 6
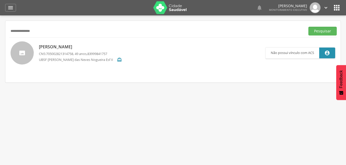
click at [66, 46] on p "[PERSON_NAME]" at bounding box center [80, 47] width 83 height 6
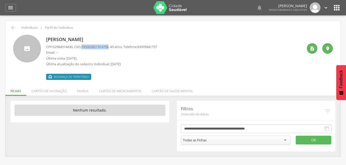
drag, startPoint x: 84, startPoint y: 46, endPoint x: 113, endPoint y: 46, distance: 28.8
click at [113, 46] on p "CPF: 02984914430 , CNS: [PHONE_NUMBER] , 49 anos, Telefone: [PHONE_NUMBER]" at bounding box center [101, 47] width 111 height 5
drag, startPoint x: 113, startPoint y: 46, endPoint x: 105, endPoint y: 48, distance: 8.2
click at [81, 92] on li "Família" at bounding box center [83, 90] width 22 height 12
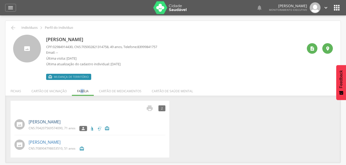
click at [52, 125] on link "[PERSON_NAME]" at bounding box center [45, 122] width 32 height 6
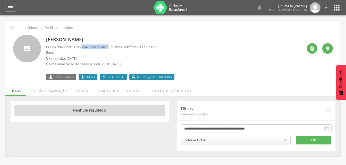
drag, startPoint x: 84, startPoint y: 46, endPoint x: 113, endPoint y: 46, distance: 29.4
click at [113, 46] on p "CPF: 37566229591 , CNS: [PHONE_NUMBER] , 71 anos, Telefone: [PHONE_NUMBER]" at bounding box center [101, 47] width 111 height 5
